Goal: Communication & Community: Answer question/provide support

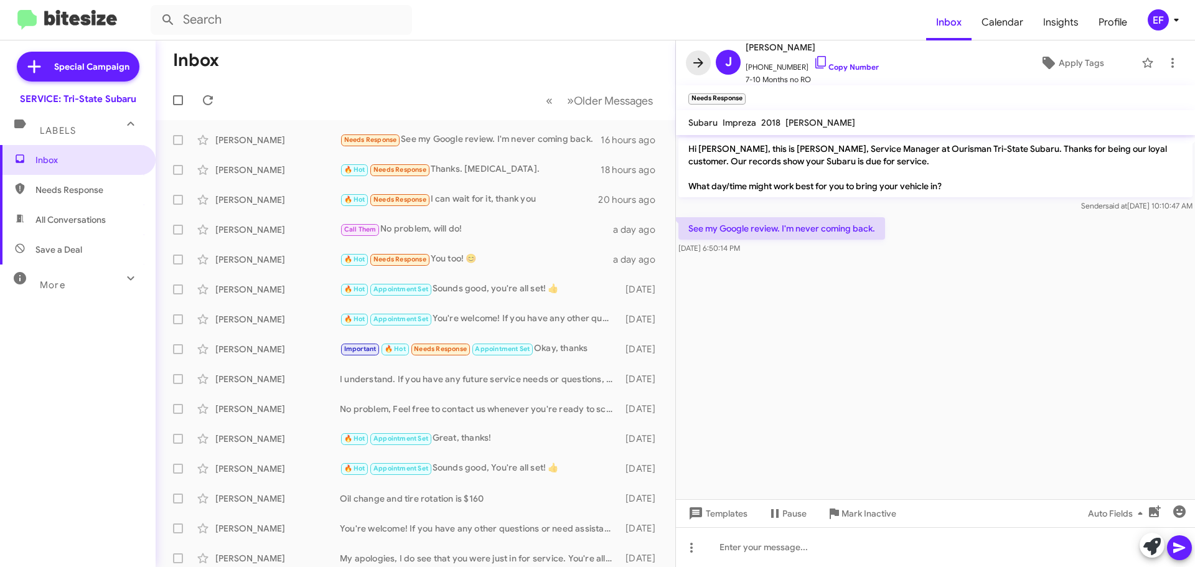
click at [702, 63] on icon at bounding box center [698, 62] width 10 height 9
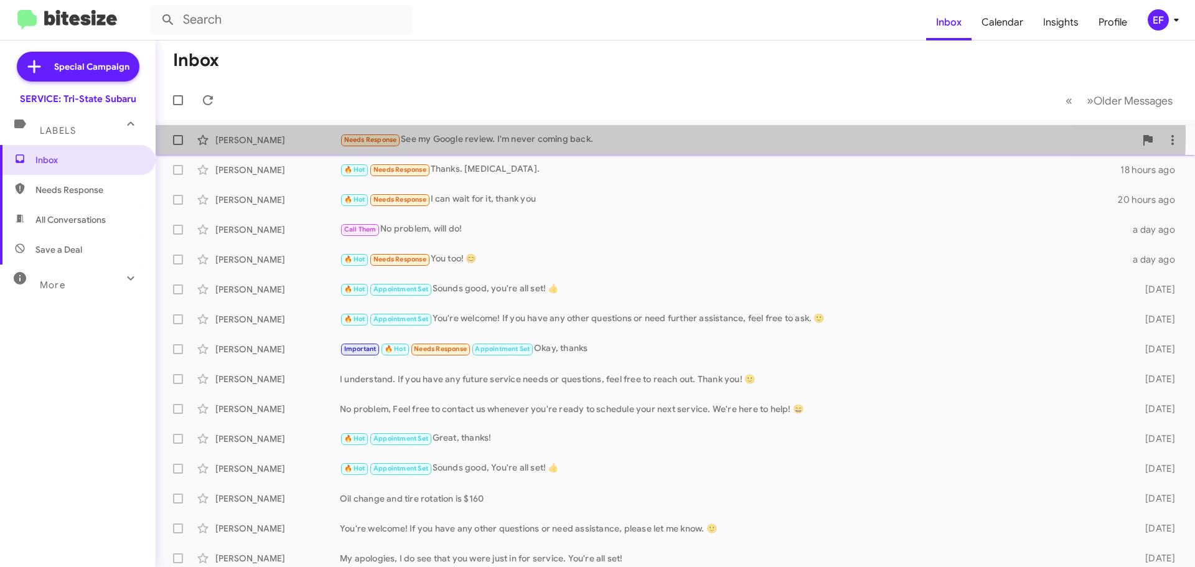
click at [497, 135] on div "Needs Response See my Google review. I'm never coming back." at bounding box center [737, 140] width 795 height 14
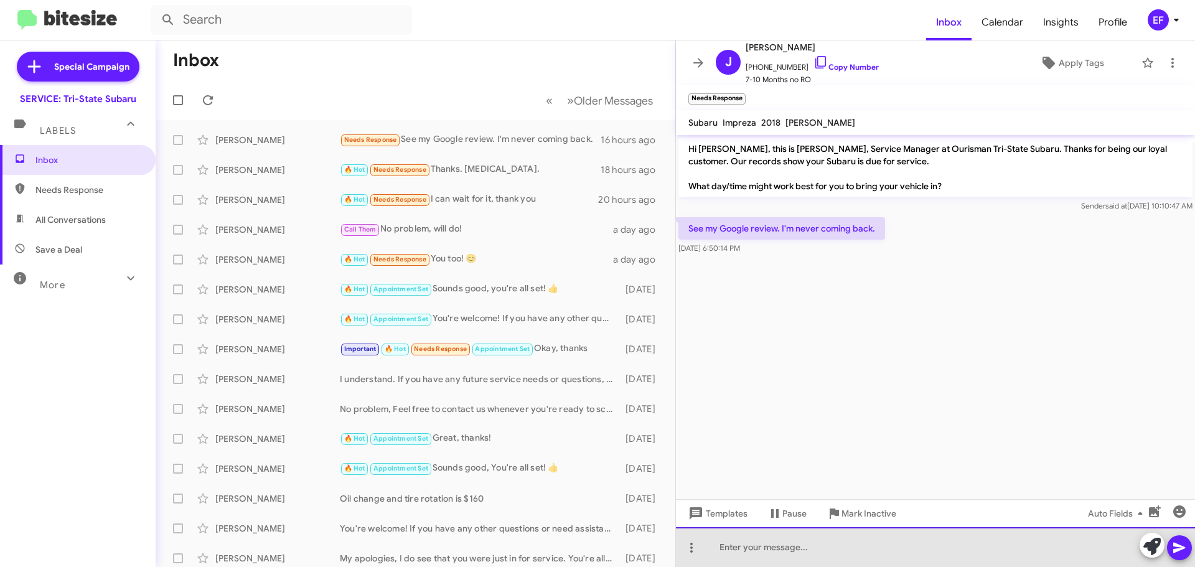
click at [737, 548] on div at bounding box center [935, 547] width 519 height 40
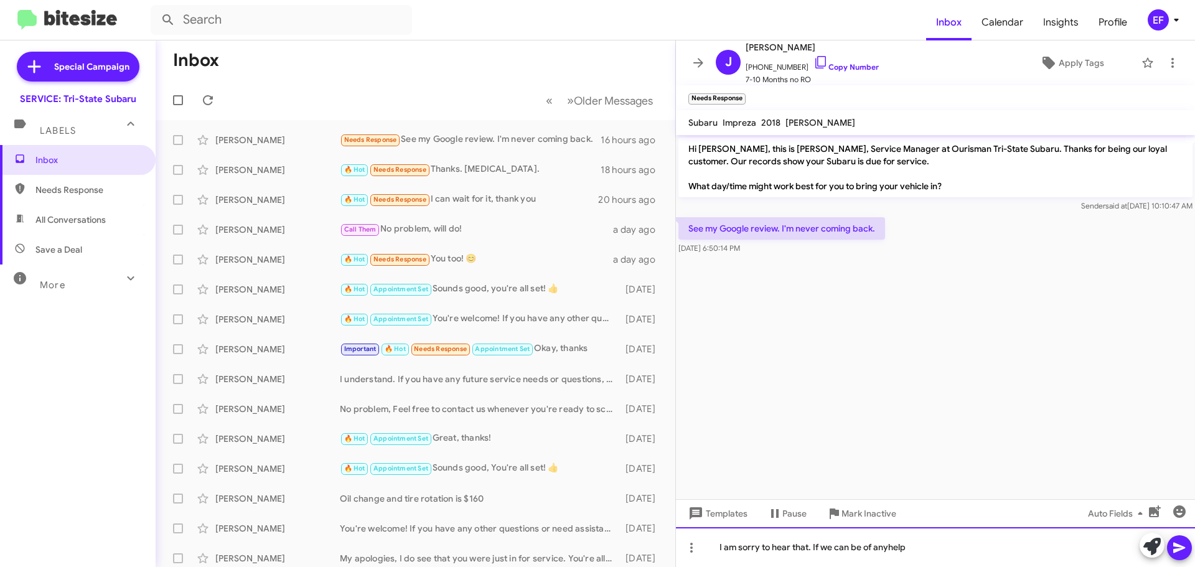
click at [888, 547] on div "I am sorry to hear that. If we can be of anyhelp" at bounding box center [935, 547] width 519 height 40
click at [940, 549] on div "I am sorry to hear that. If we can be of any help" at bounding box center [935, 547] width 519 height 40
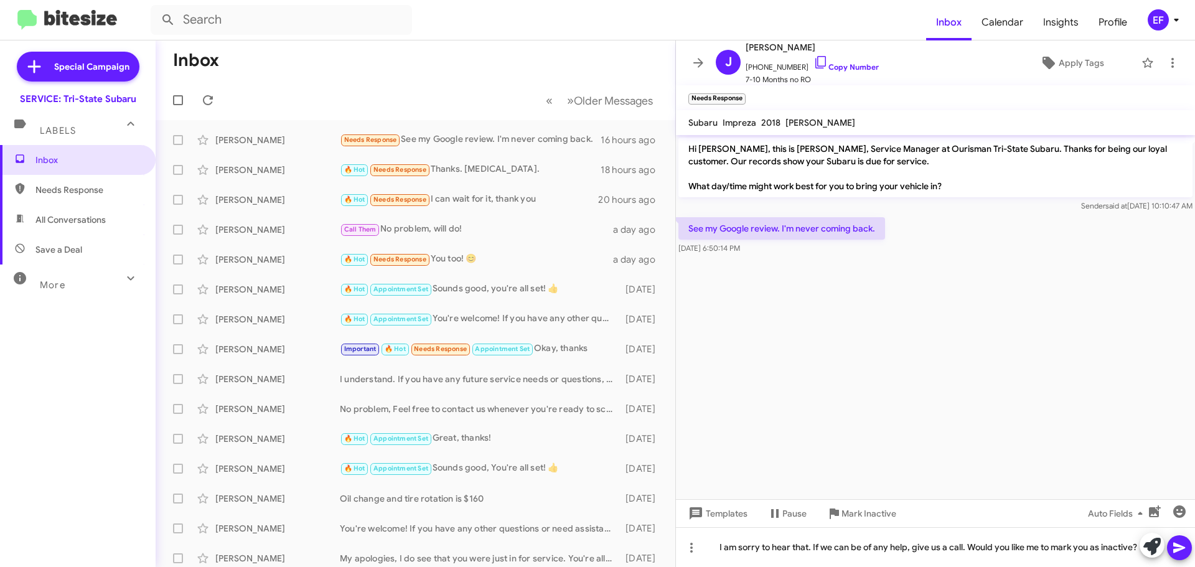
click at [1181, 551] on icon at bounding box center [1179, 547] width 15 height 15
